Goal: Task Accomplishment & Management: Complete application form

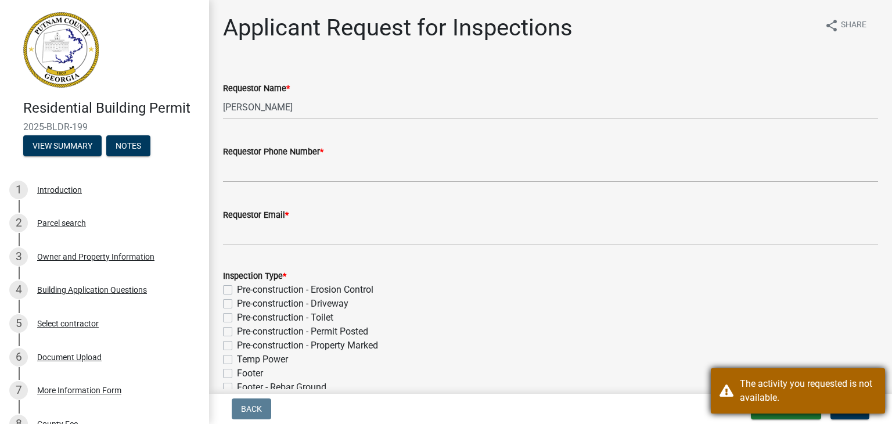
click at [878, 370] on div "The activity you requested is not available." at bounding box center [797, 390] width 174 height 45
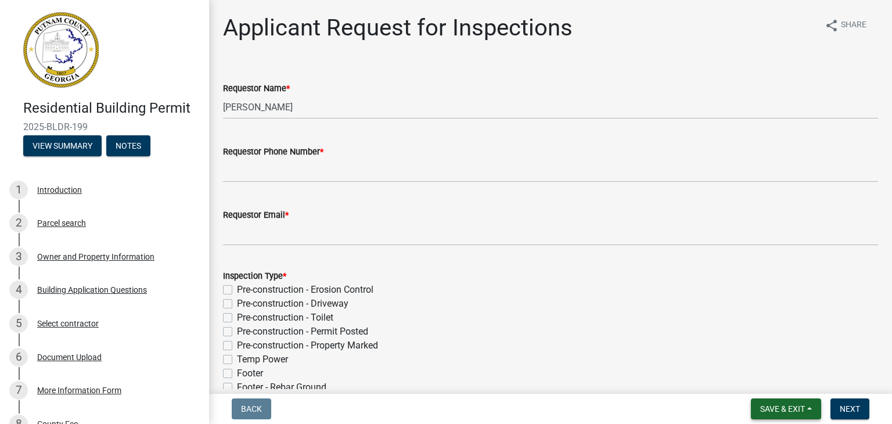
click at [789, 407] on span "Save & Exit" at bounding box center [782, 408] width 45 height 9
click at [773, 387] on button "Save & Exit" at bounding box center [774, 379] width 93 height 28
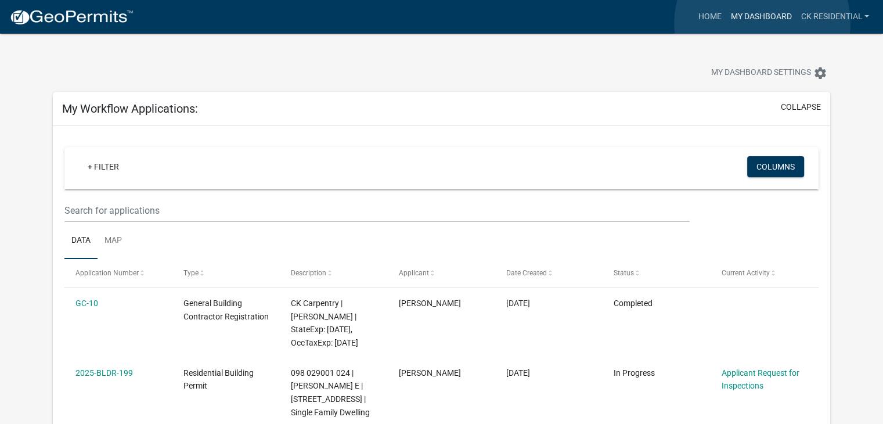
click at [762, 23] on link "My Dashboard" at bounding box center [761, 17] width 70 height 22
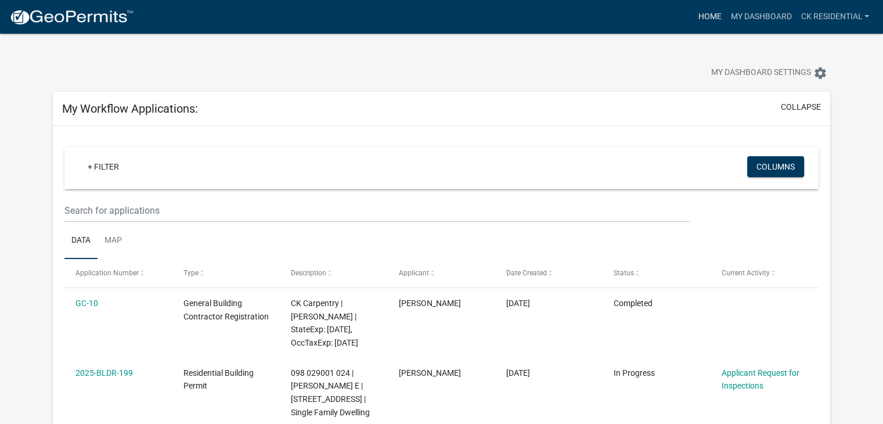
click at [705, 17] on link "Home" at bounding box center [709, 17] width 33 height 22
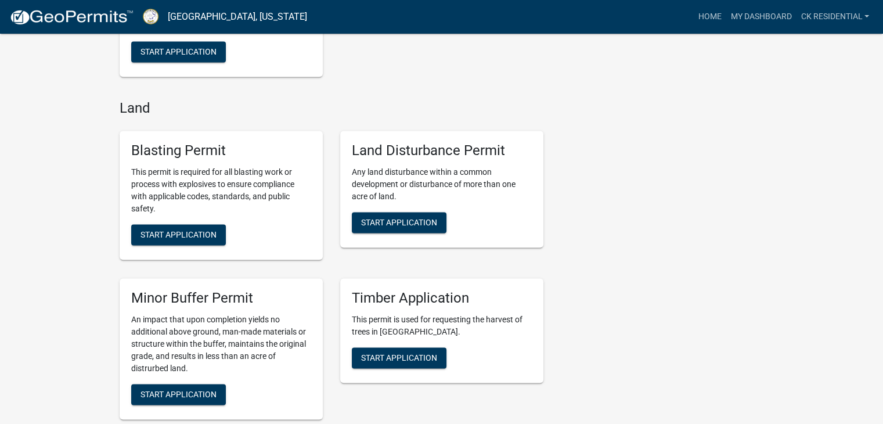
scroll to position [1799, 0]
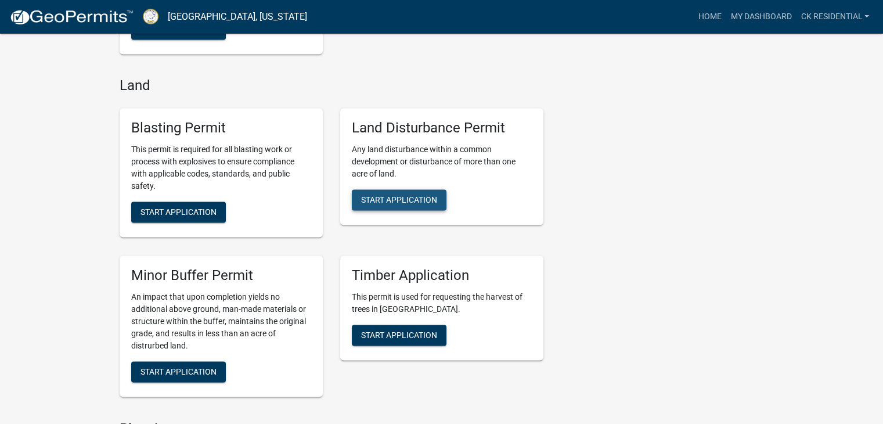
click at [397, 210] on button "Start Application" at bounding box center [399, 199] width 95 height 21
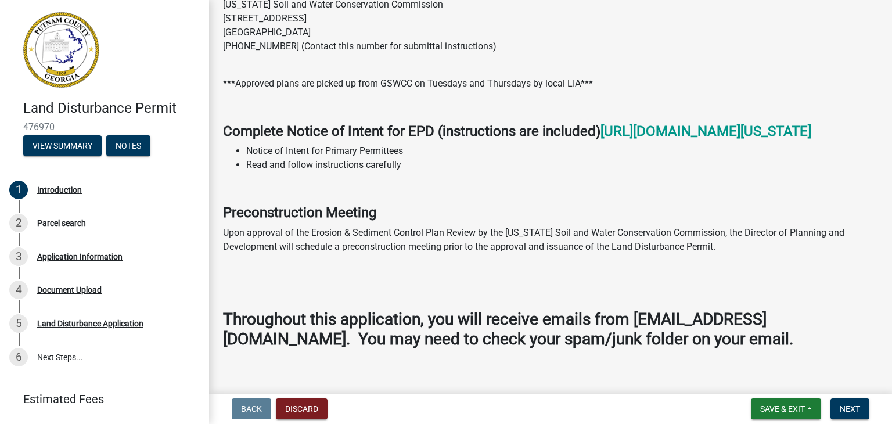
scroll to position [755, 0]
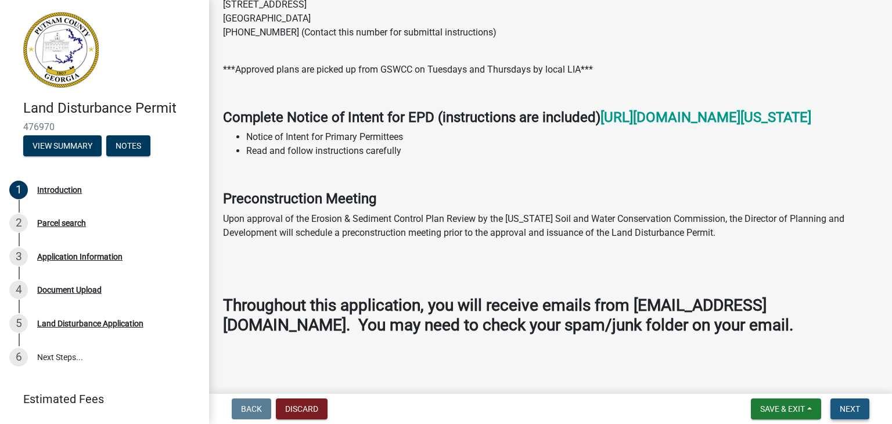
drag, startPoint x: 852, startPoint y: 405, endPoint x: 846, endPoint y: 398, distance: 8.6
click at [852, 402] on button "Next" at bounding box center [849, 408] width 39 height 21
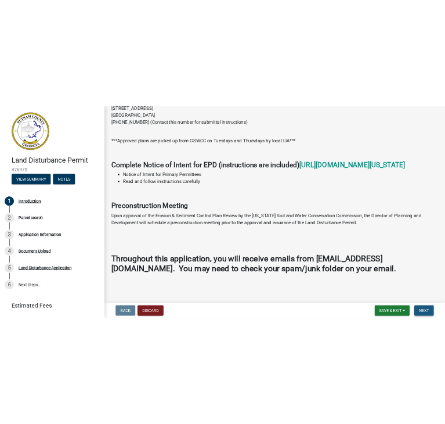
scroll to position [0, 0]
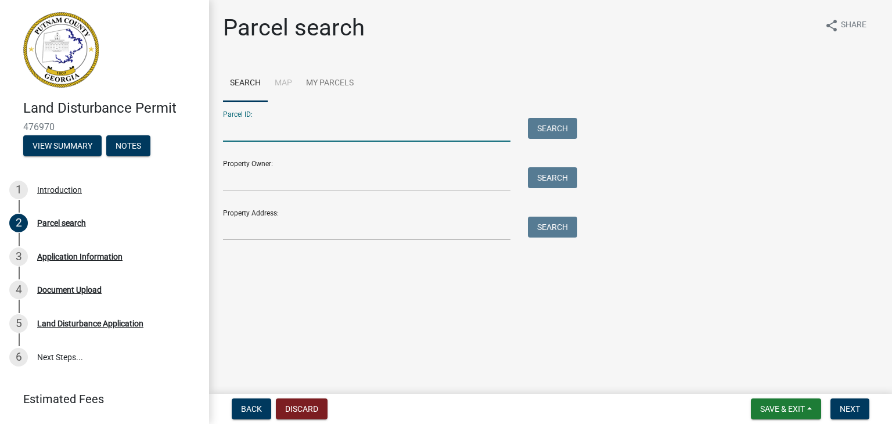
click at [269, 132] on input "Parcel ID:" at bounding box center [366, 130] width 287 height 24
click at [255, 182] on input "Property Owner:" at bounding box center [366, 179] width 287 height 24
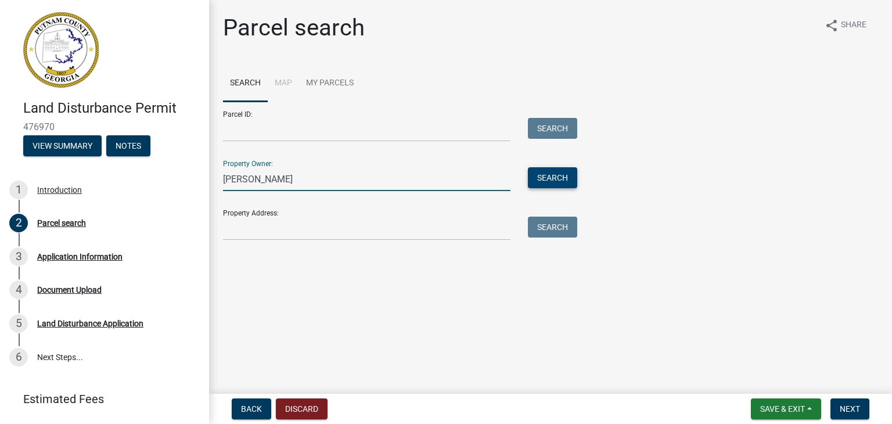
type input "[PERSON_NAME]"
click at [571, 177] on button "Search" at bounding box center [552, 177] width 49 height 21
drag, startPoint x: 306, startPoint y: 185, endPoint x: 124, endPoint y: 225, distance: 186.7
click at [111, 217] on div "Land Disturbance Permit 476970 View Summary Notes 1 Introduction 2 Parcel searc…" at bounding box center [446, 212] width 892 height 424
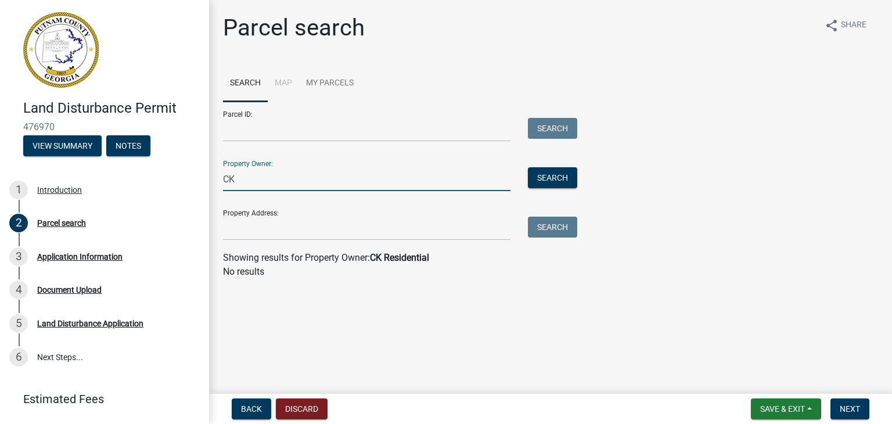
type input "C"
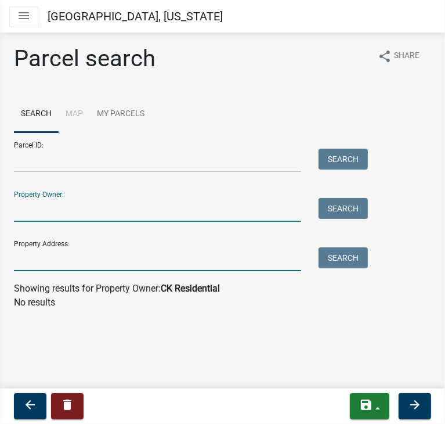
click at [82, 262] on input "Property Address:" at bounding box center [157, 259] width 287 height 24
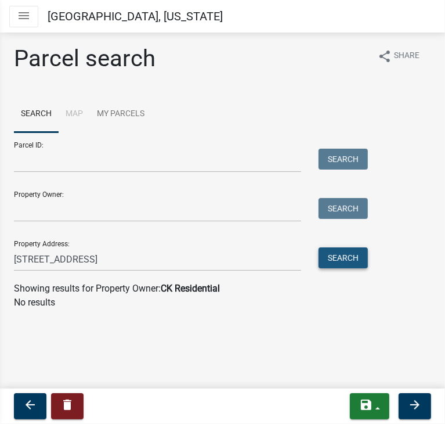
click at [334, 252] on button "Search" at bounding box center [343, 257] width 49 height 21
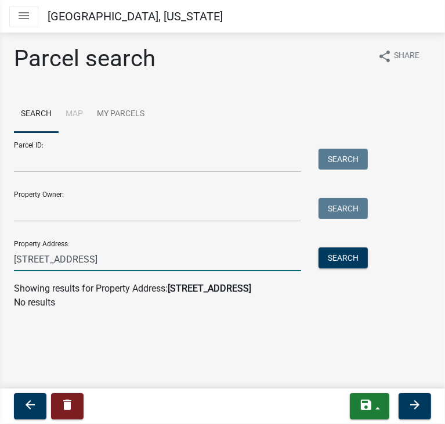
click at [123, 261] on input "[STREET_ADDRESS]" at bounding box center [157, 259] width 287 height 24
type input "106 Lakeview"
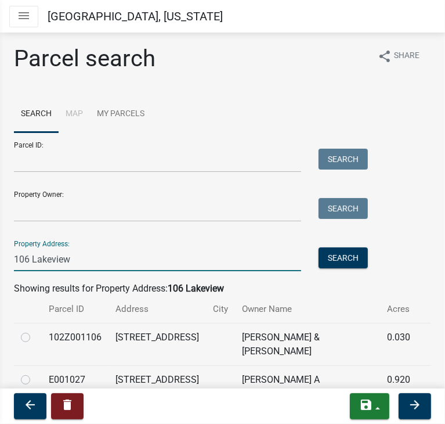
drag, startPoint x: 3, startPoint y: 269, endPoint x: -1, endPoint y: 279, distance: 10.5
click at [0, 279] on html "Internet Explorer does NOT work with GeoPermits. Get a new browser for more sec…" at bounding box center [222, 212] width 445 height 424
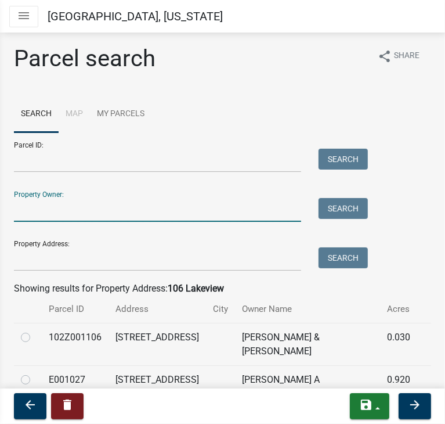
click at [55, 210] on input "Property Owner:" at bounding box center [157, 210] width 287 height 24
type input "[PERSON_NAME]"
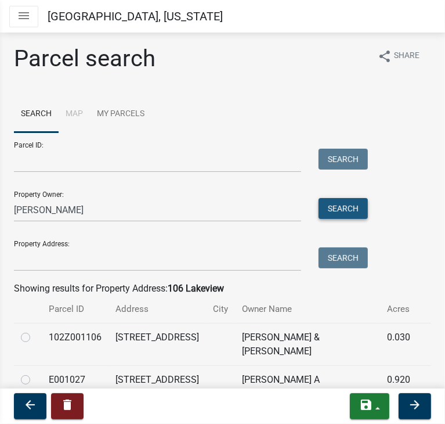
click at [347, 212] on button "Search" at bounding box center [343, 208] width 49 height 21
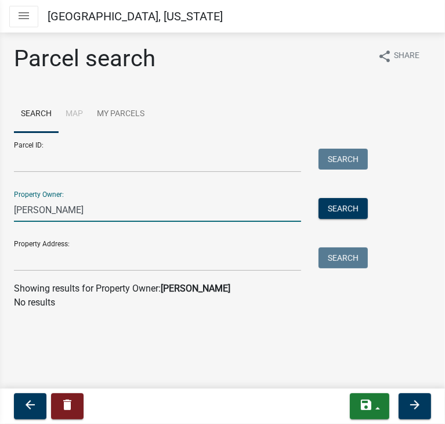
drag, startPoint x: 86, startPoint y: 221, endPoint x: 2, endPoint y: 242, distance: 87.3
click at [2, 242] on div "Parcel search share Share Search Map My Parcels Parcel ID: Search Property Owne…" at bounding box center [222, 182] width 445 height 275
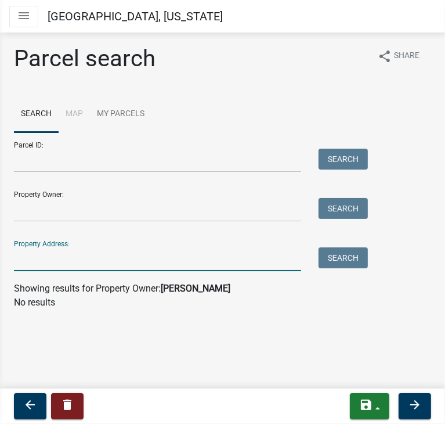
click at [81, 263] on input "Property Address:" at bounding box center [157, 259] width 287 height 24
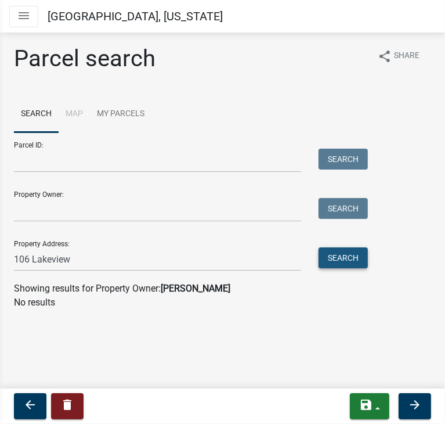
click at [362, 261] on button "Search" at bounding box center [343, 257] width 49 height 21
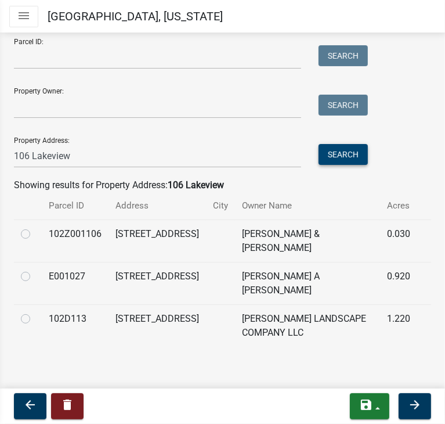
scroll to position [106, 0]
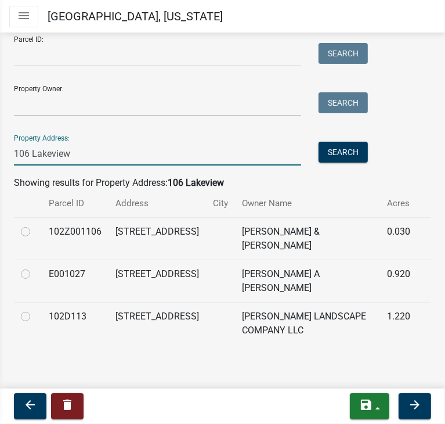
click at [159, 154] on input "106 Lakeview" at bounding box center [157, 154] width 287 height 24
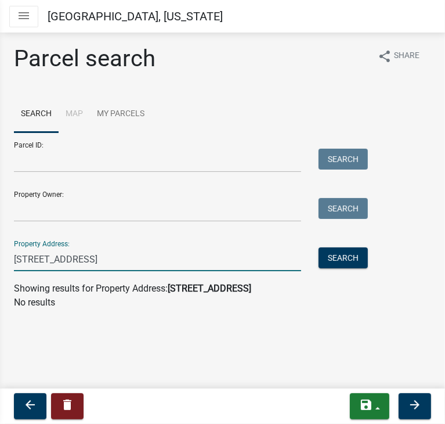
drag, startPoint x: 89, startPoint y: 258, endPoint x: 39, endPoint y: 269, distance: 51.1
click at [39, 269] on input "[STREET_ADDRESS]" at bounding box center [157, 259] width 287 height 24
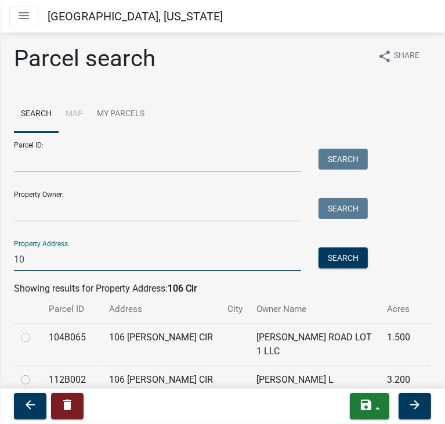
type input "1"
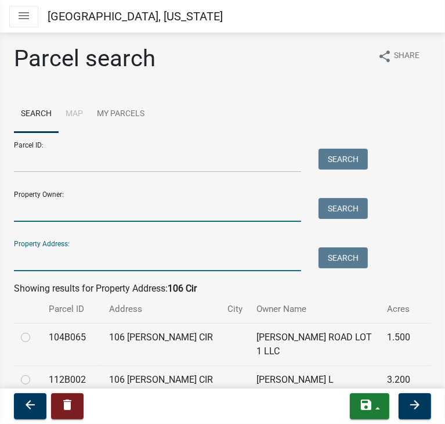
click at [30, 213] on input "Property Owner:" at bounding box center [157, 210] width 287 height 24
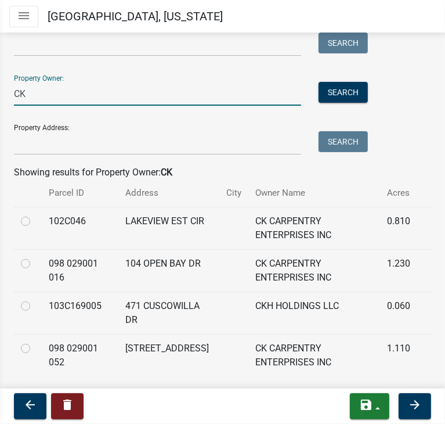
scroll to position [148, 0]
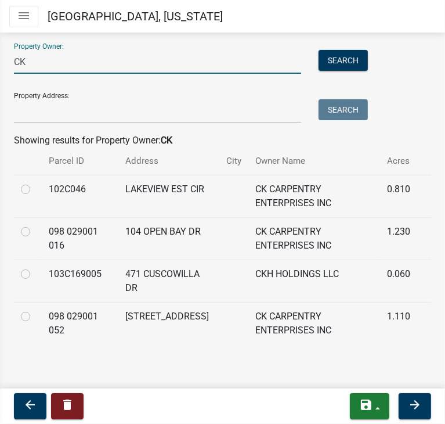
type input "CK"
click at [35, 182] on label at bounding box center [35, 182] width 0 height 0
click at [35, 187] on input "radio" at bounding box center [39, 186] width 8 height 8
radio input "true"
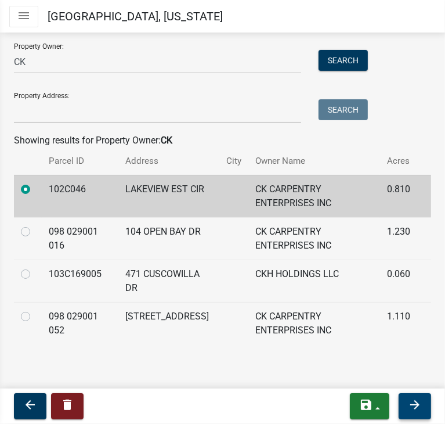
click at [404, 405] on button "arrow_forward" at bounding box center [415, 406] width 33 height 26
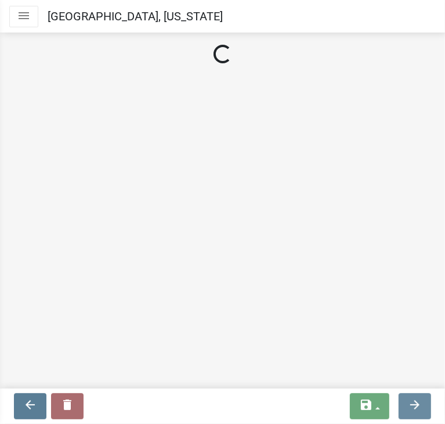
scroll to position [0, 0]
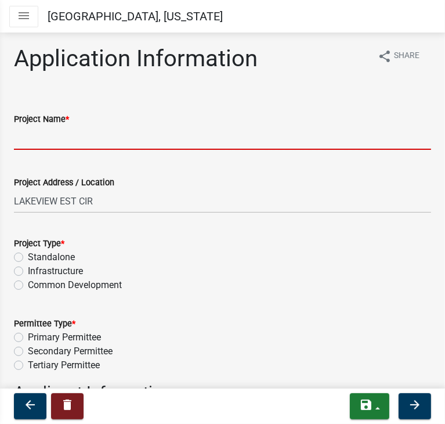
click at [44, 137] on input "Project Name *" at bounding box center [222, 138] width 417 height 24
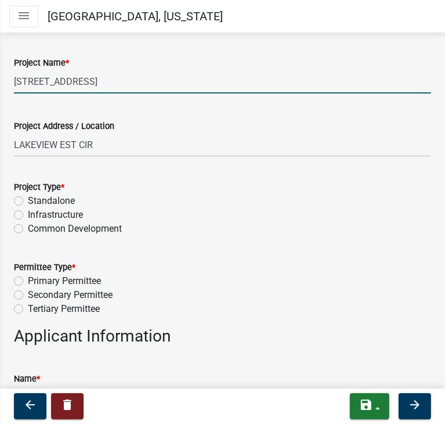
scroll to position [58, 0]
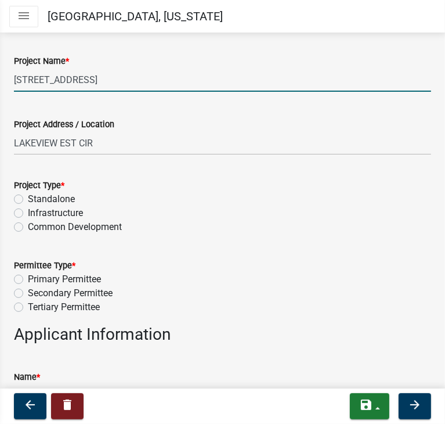
type input "[STREET_ADDRESS]"
click at [28, 196] on label "Standalone" at bounding box center [51, 199] width 47 height 14
click at [28, 196] on input "Standalone" at bounding box center [32, 196] width 8 height 8
radio input "true"
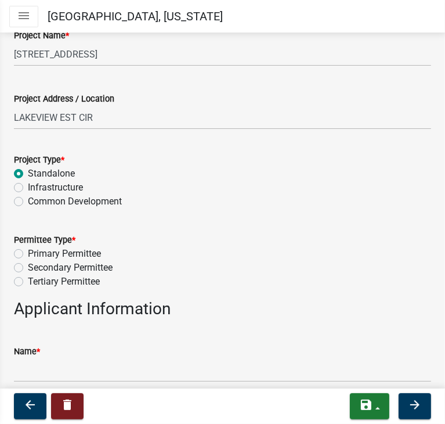
scroll to position [116, 0]
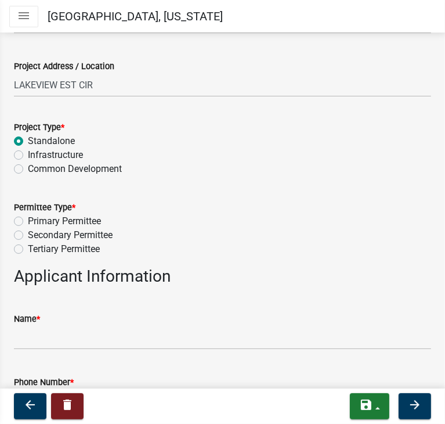
click at [28, 223] on label "Primary Permittee" at bounding box center [64, 221] width 73 height 14
click at [28, 222] on input "Primary Permittee" at bounding box center [32, 218] width 8 height 8
radio input "true"
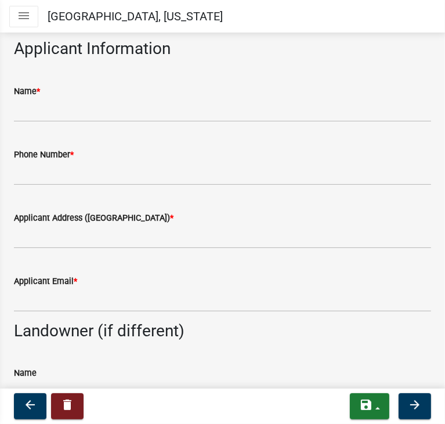
scroll to position [348, 0]
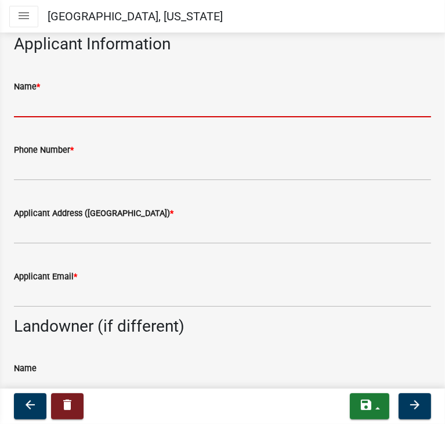
drag, startPoint x: 78, startPoint y: 96, endPoint x: 78, endPoint y: 103, distance: 7.6
click at [78, 99] on input "Name *" at bounding box center [222, 105] width 417 height 24
type input "[PERSON_NAME]"
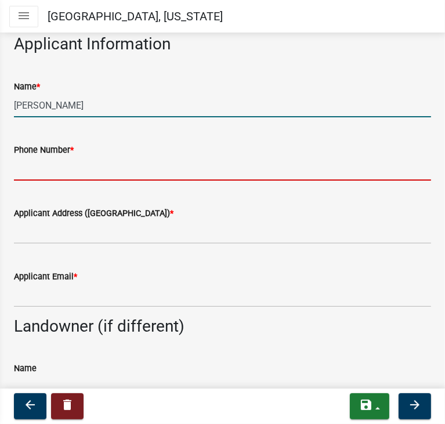
type input "8646406247"
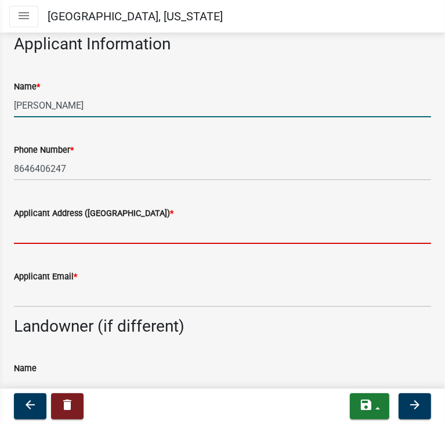
type input "[STREET_ADDRESS]"
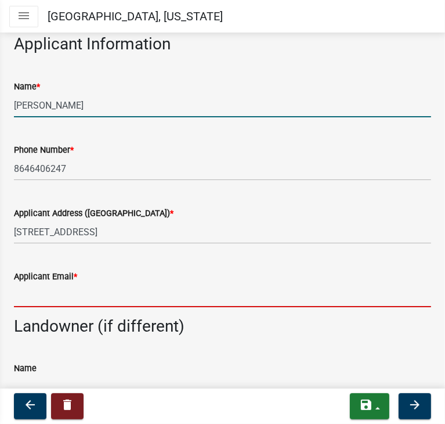
type input "[PERSON_NAME][EMAIL_ADDRESS][DOMAIN_NAME]"
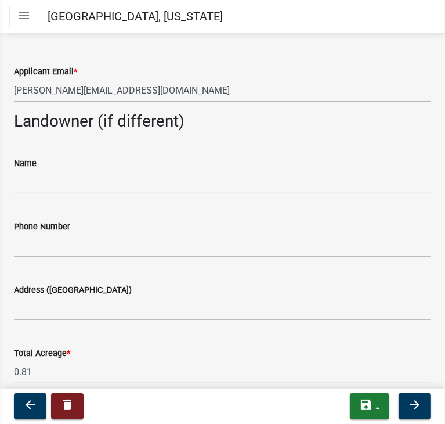
scroll to position [580, 0]
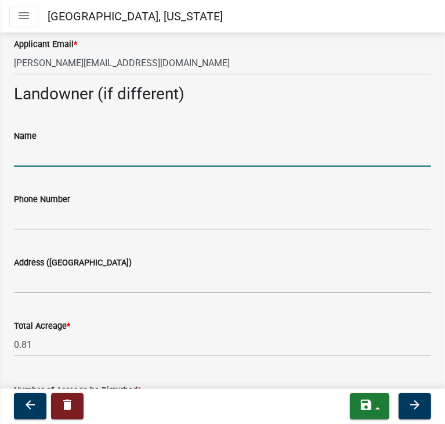
click at [120, 156] on input "Name" at bounding box center [222, 155] width 417 height 24
type input "[PERSON_NAME]"
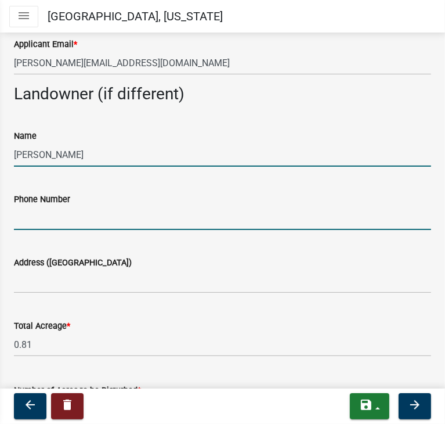
type input "7702313901"
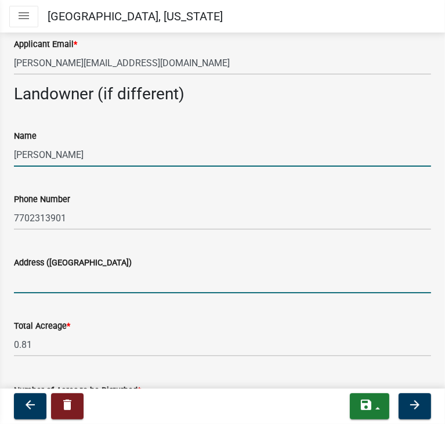
type input "[STREET_ADDRESS]"
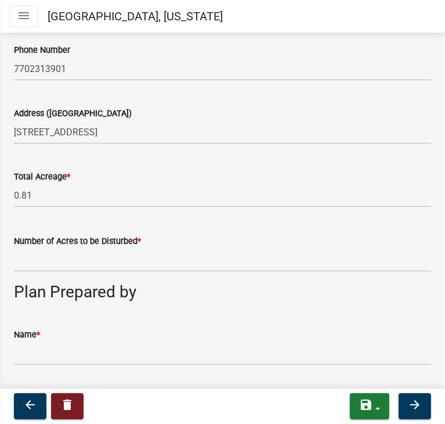
scroll to position [755, 0]
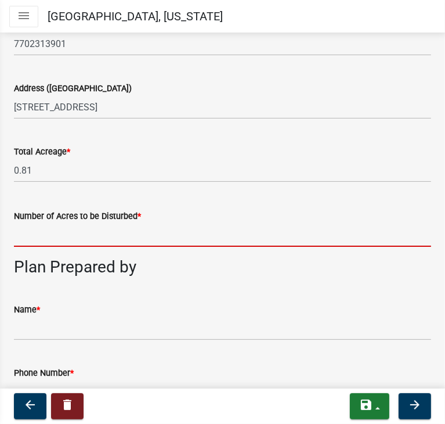
click at [78, 234] on input "text" at bounding box center [222, 235] width 417 height 24
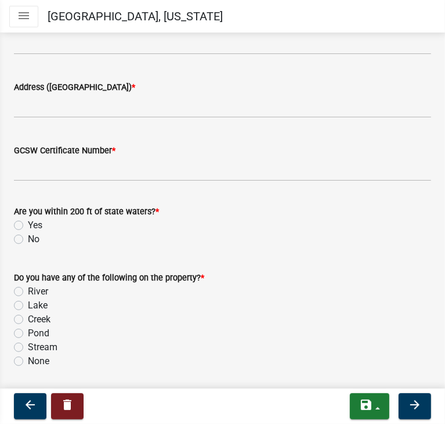
scroll to position [1161, 0]
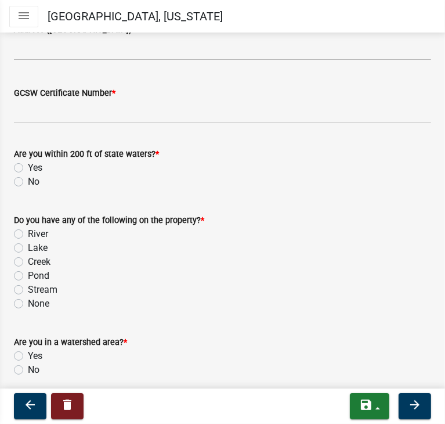
type input "0.4"
click at [28, 167] on label "Yes" at bounding box center [35, 168] width 15 height 14
click at [28, 167] on input "Yes" at bounding box center [32, 165] width 8 height 8
radio input "true"
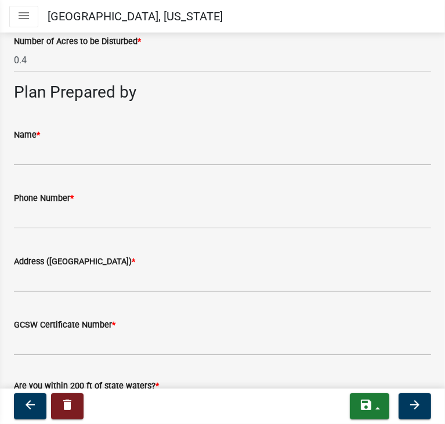
scroll to position [929, 0]
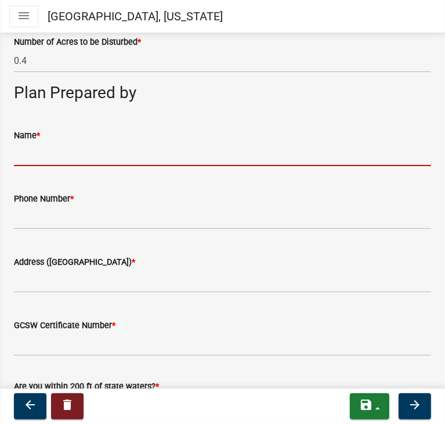
click at [99, 157] on input "Name *" at bounding box center [222, 154] width 417 height 24
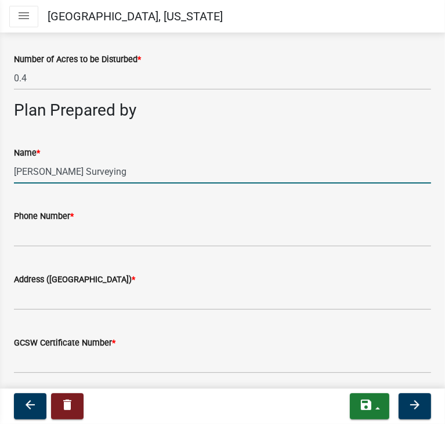
scroll to position [871, 0]
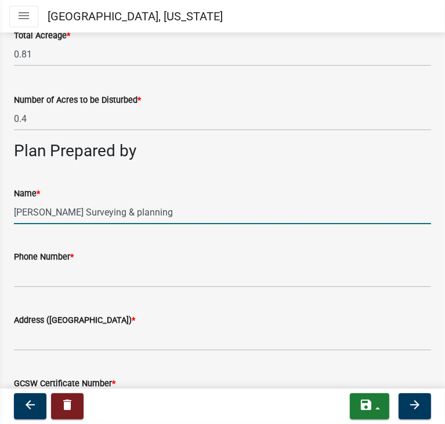
type input "[PERSON_NAME] Surveying & planning"
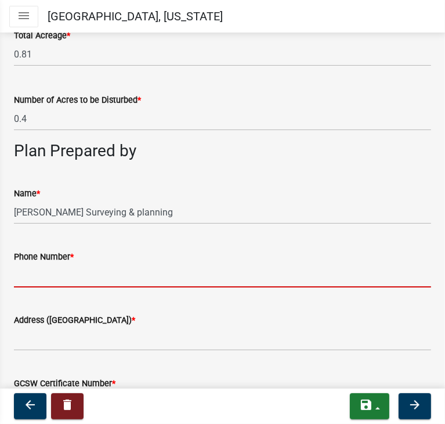
click at [47, 282] on input "Phone Number *" at bounding box center [222, 276] width 417 height 24
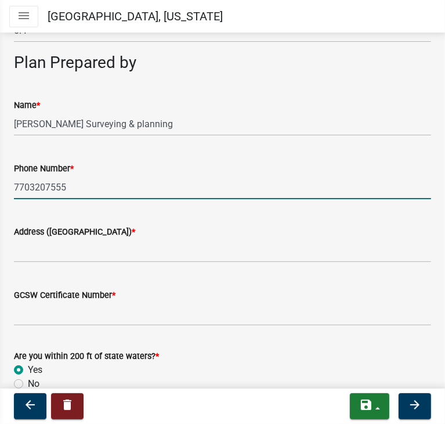
scroll to position [987, 0]
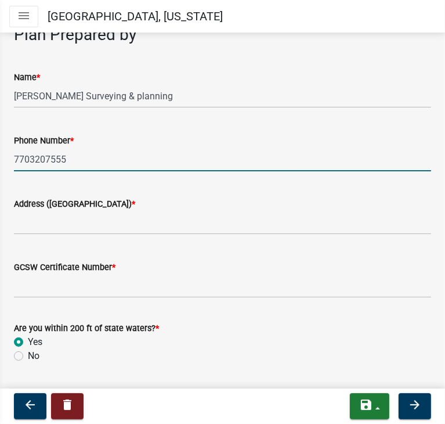
type input "7703207555"
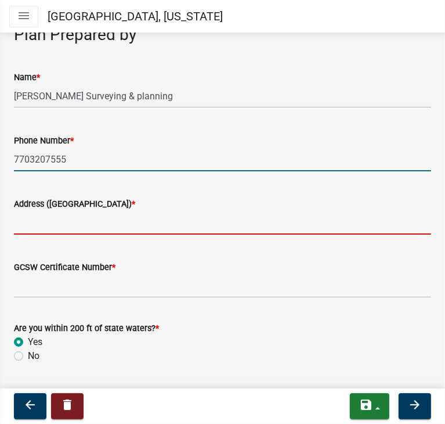
click at [141, 225] on input "Address ([GEOGRAPHIC_DATA]) *" at bounding box center [222, 223] width 417 height 24
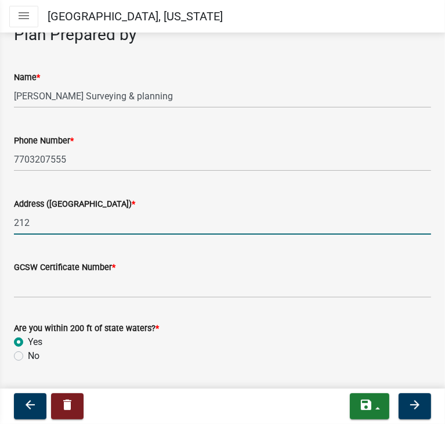
type input "[STREET_ADDRESS][PERSON_NAME]"
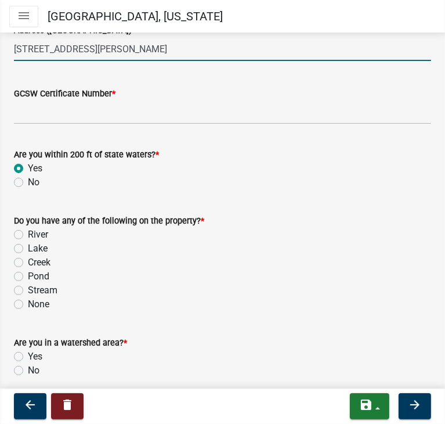
scroll to position [1161, 0]
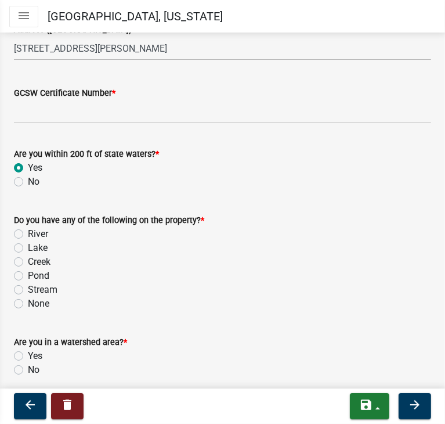
click at [28, 301] on label "None" at bounding box center [38, 304] width 21 height 14
click at [28, 301] on input "None" at bounding box center [32, 301] width 8 height 8
radio input "true"
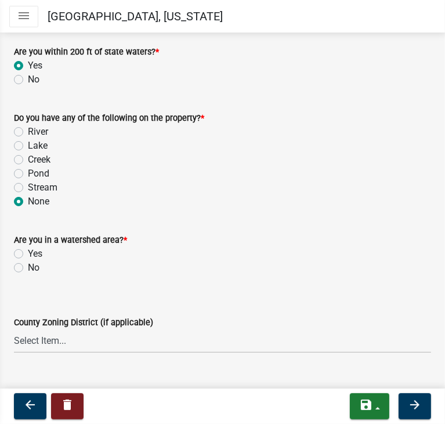
scroll to position [1277, 0]
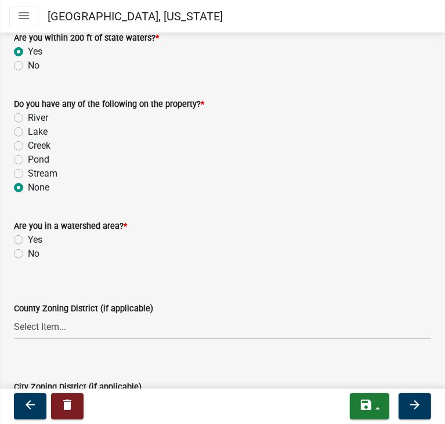
click at [28, 249] on label "No" at bounding box center [34, 254] width 12 height 14
click at [28, 249] on input "No" at bounding box center [32, 251] width 8 height 8
radio input "true"
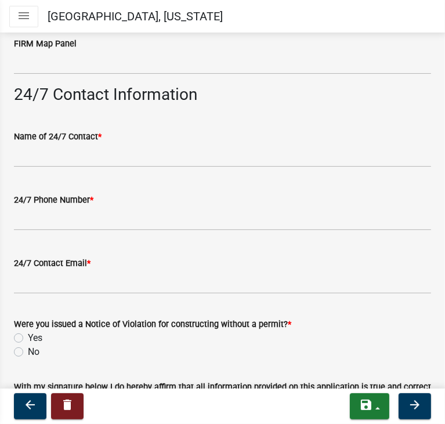
scroll to position [1857, 0]
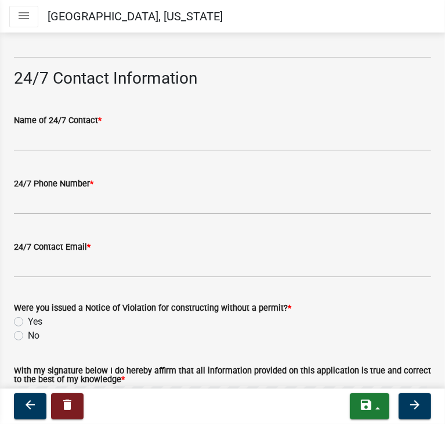
click at [239, 151] on wm-data-entity-input "Name of 24/7 Contact *" at bounding box center [222, 128] width 417 height 63
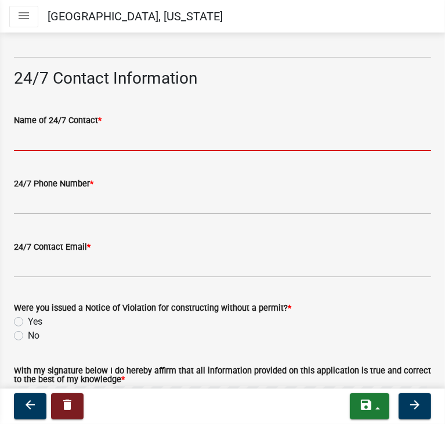
click at [240, 136] on input "Name of 24/7 Contact *" at bounding box center [222, 139] width 417 height 24
type input "V"
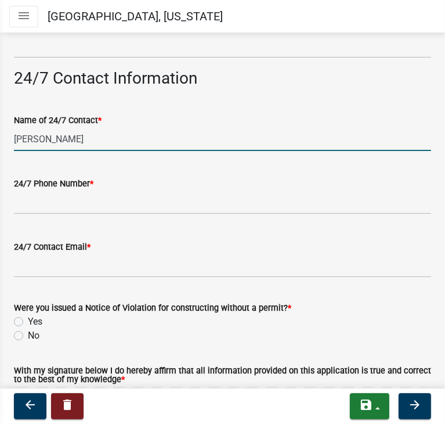
type input "[PERSON_NAME]"
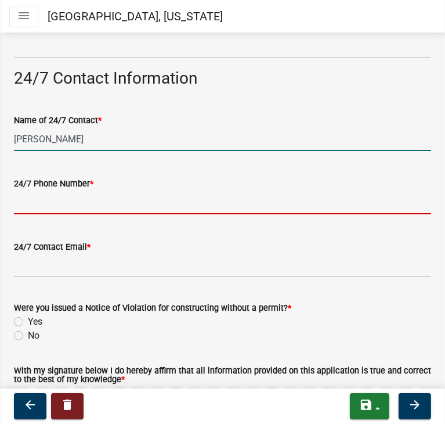
click at [26, 203] on input "24/7 Phone Number *" at bounding box center [222, 202] width 417 height 24
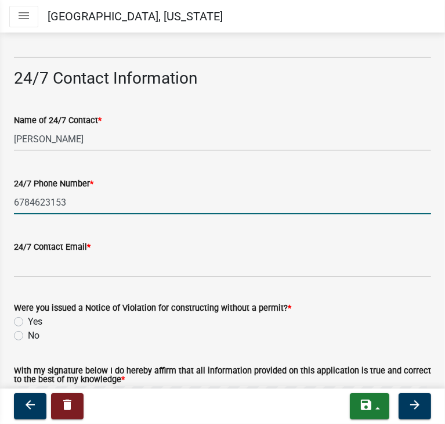
type input "6784623153"
click at [116, 265] on input "24/7 Contact Email *" at bounding box center [222, 266] width 417 height 24
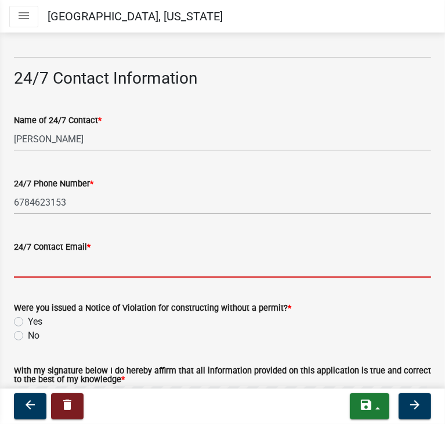
type input "[PERSON_NAME][EMAIL_ADDRESS][DOMAIN_NAME]"
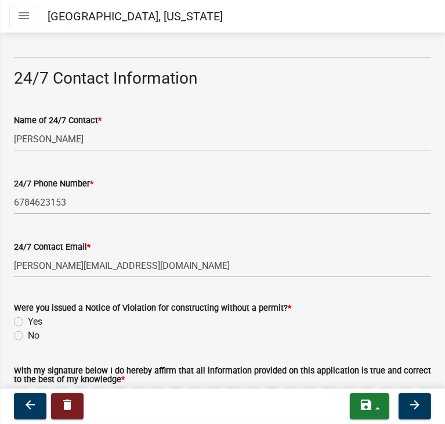
click at [28, 337] on label "No" at bounding box center [34, 336] width 12 height 14
click at [28, 336] on input "No" at bounding box center [32, 333] width 8 height 8
radio input "true"
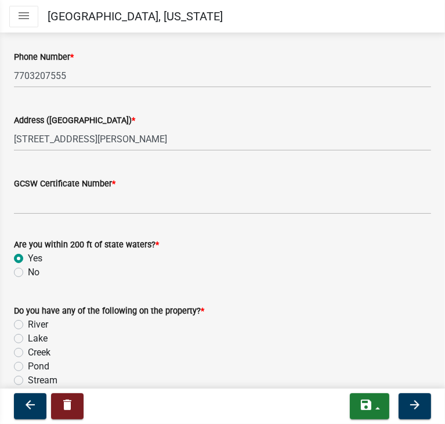
scroll to position [1103, 0]
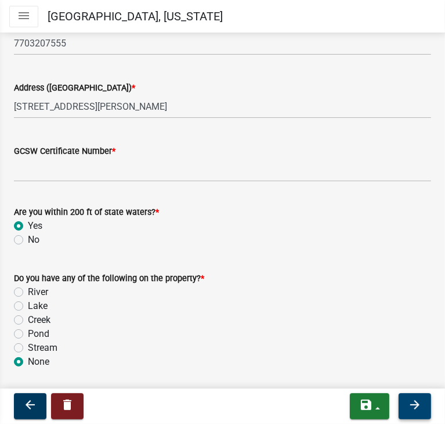
click at [406, 399] on button "arrow_forward" at bounding box center [415, 406] width 33 height 26
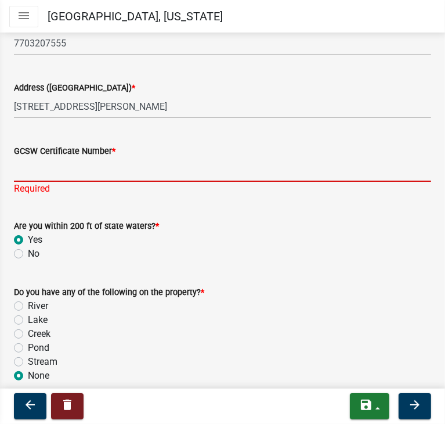
click at [204, 167] on input "GCSW Certificate Number *" at bounding box center [222, 170] width 417 height 24
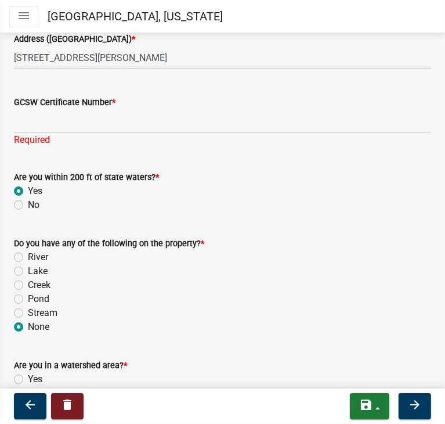
scroll to position [1161, 0]
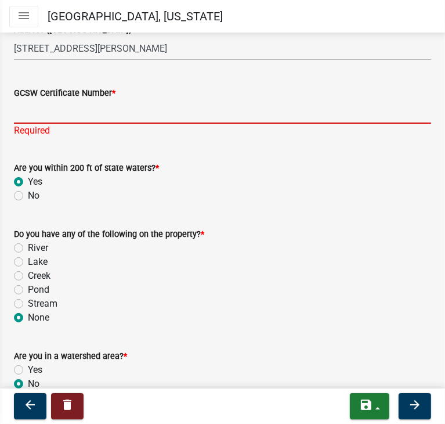
click at [226, 118] on input "GCSW Certificate Number *" at bounding box center [222, 112] width 417 height 24
type input "0000004514"
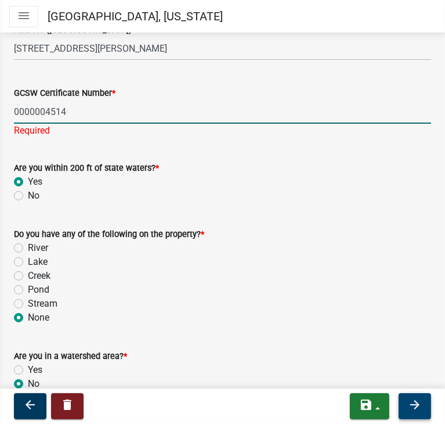
click at [413, 405] on icon "arrow_forward" at bounding box center [415, 405] width 14 height 14
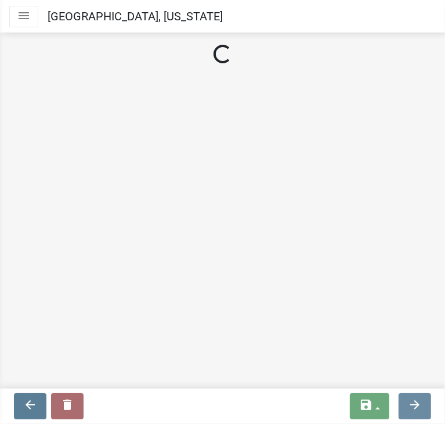
scroll to position [0, 0]
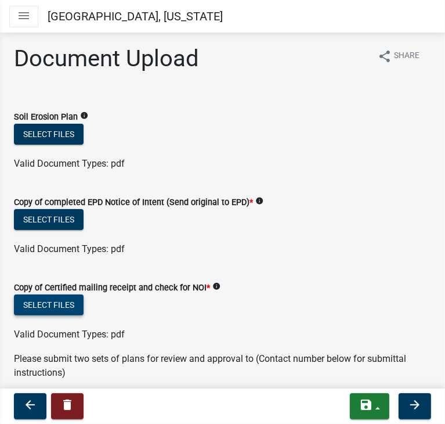
click at [71, 312] on button "Select files" at bounding box center [49, 304] width 70 height 21
click at [62, 305] on button "Select files" at bounding box center [49, 304] width 70 height 21
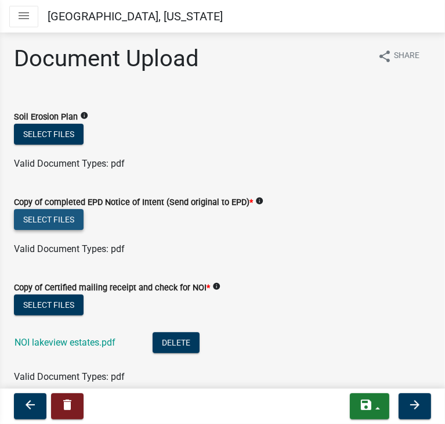
click at [60, 219] on button "Select files" at bounding box center [49, 219] width 70 height 21
